Goal: Task Accomplishment & Management: Use online tool/utility

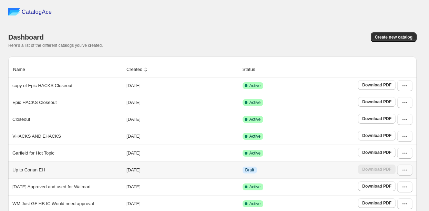
click at [408, 173] on icon "button" at bounding box center [405, 170] width 7 height 7
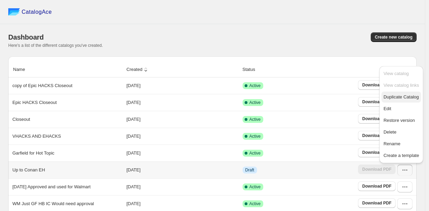
click at [382, 99] on button "Duplicate Catalog" at bounding box center [402, 97] width 40 height 11
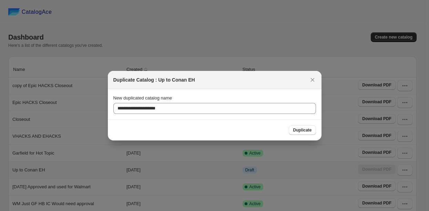
drag, startPoint x: 310, startPoint y: 77, endPoint x: 361, endPoint y: 108, distance: 59.4
click at [310, 77] on icon ":r5:" at bounding box center [312, 80] width 7 height 7
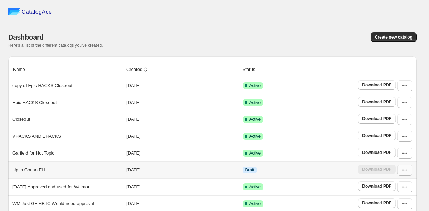
click at [407, 168] on icon "button" at bounding box center [405, 170] width 7 height 7
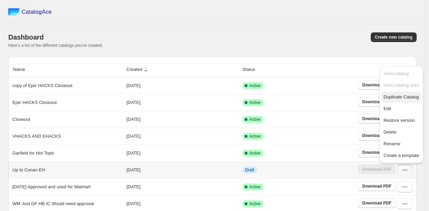
click at [393, 99] on span "Duplicate Catalog" at bounding box center [401, 96] width 35 height 5
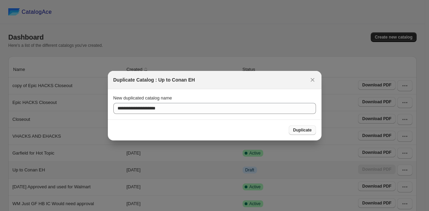
click at [297, 126] on button "Duplicate" at bounding box center [302, 130] width 27 height 10
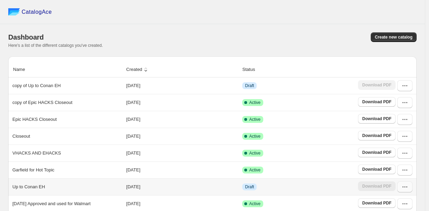
click at [408, 190] on icon "button" at bounding box center [405, 187] width 7 height 7
click at [409, 192] on button "button" at bounding box center [404, 187] width 15 height 11
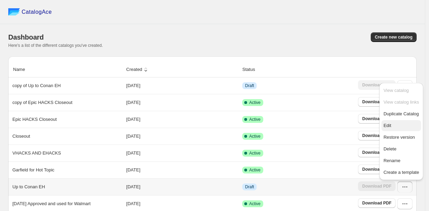
click at [388, 126] on span "Edit" at bounding box center [388, 125] width 8 height 5
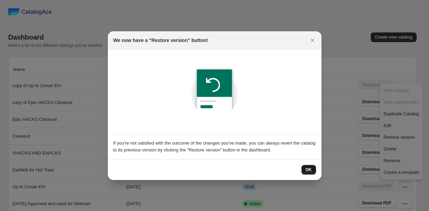
click at [313, 169] on button "OK" at bounding box center [309, 170] width 14 height 10
